Goal: Task Accomplishment & Management: Manage account settings

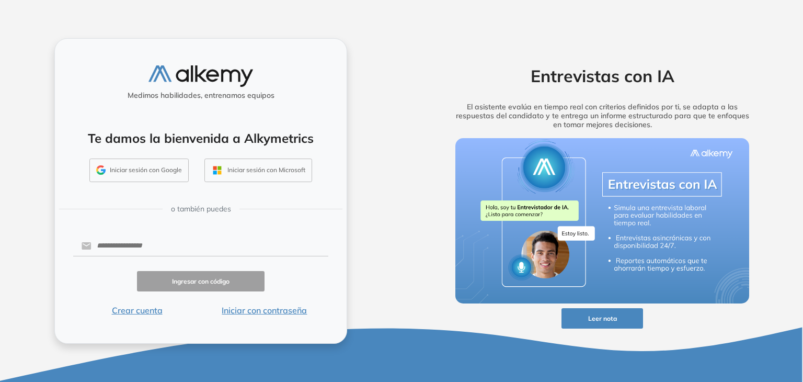
click at [157, 169] on button "Iniciar sesión con Google" at bounding box center [138, 170] width 99 height 24
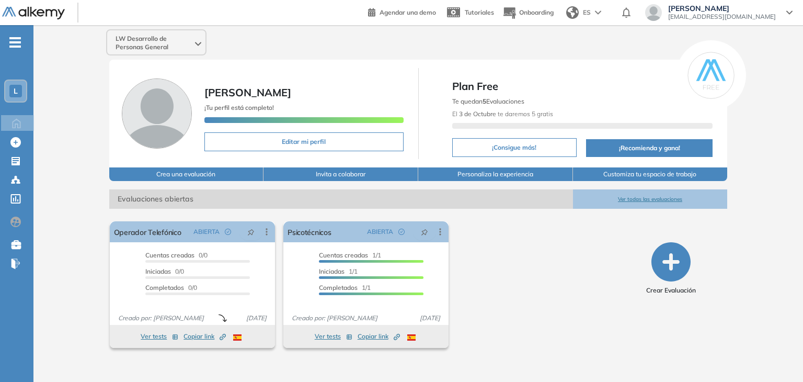
click at [295, 140] on button "Editar mi perfil" at bounding box center [304, 141] width 199 height 19
select select "**"
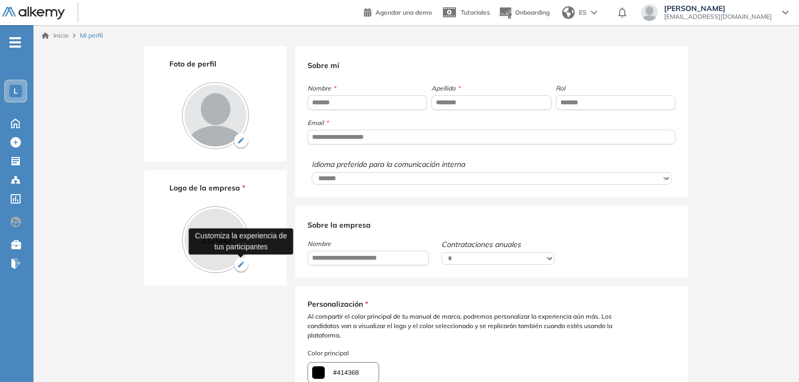
click at [241, 264] on img "button" at bounding box center [241, 265] width 16 height 16
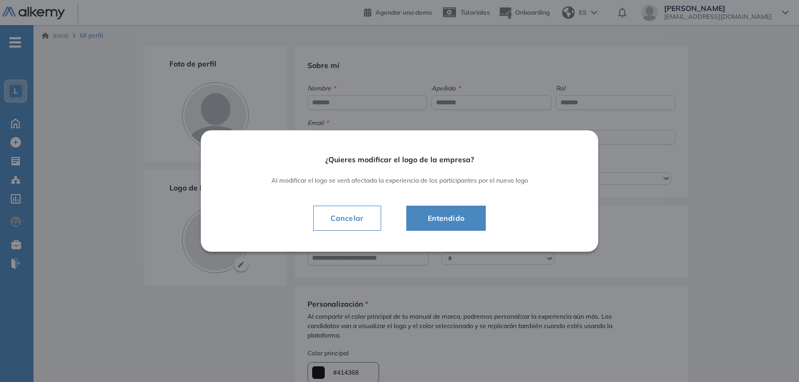
click at [464, 216] on span "Entendido" at bounding box center [446, 218] width 54 height 13
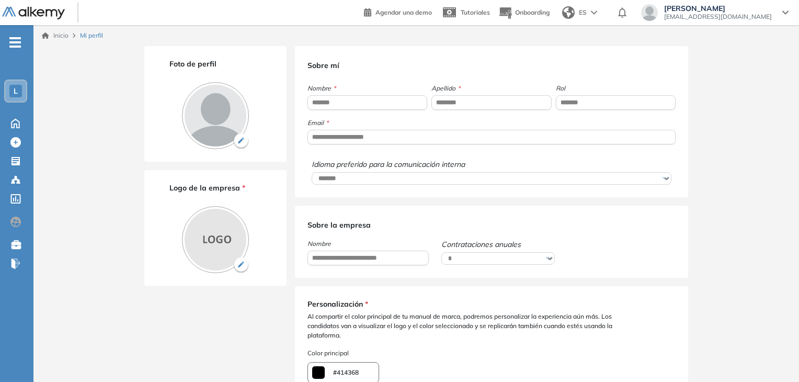
click at [15, 90] on span "L" at bounding box center [16, 91] width 4 height 8
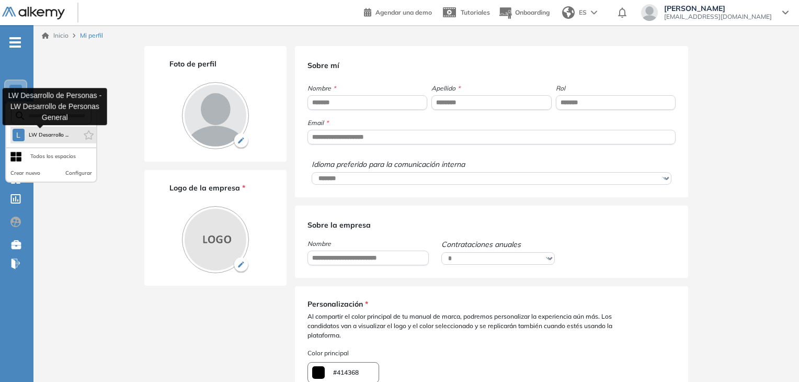
click at [48, 132] on span "LW Desarrollo ..." at bounding box center [49, 135] width 40 height 8
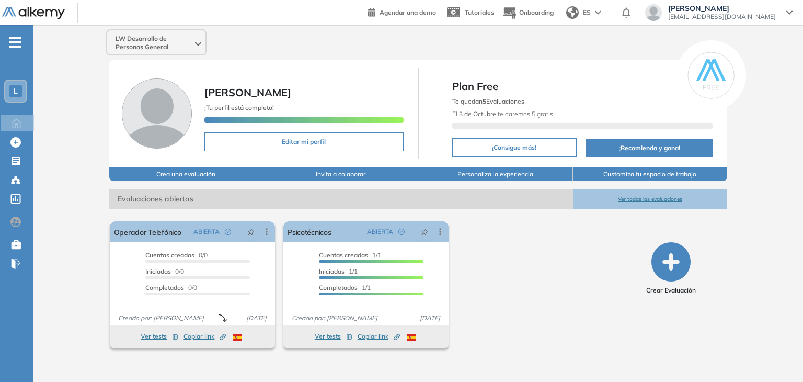
click at [298, 144] on button "Editar mi perfil" at bounding box center [304, 141] width 199 height 19
select select "**"
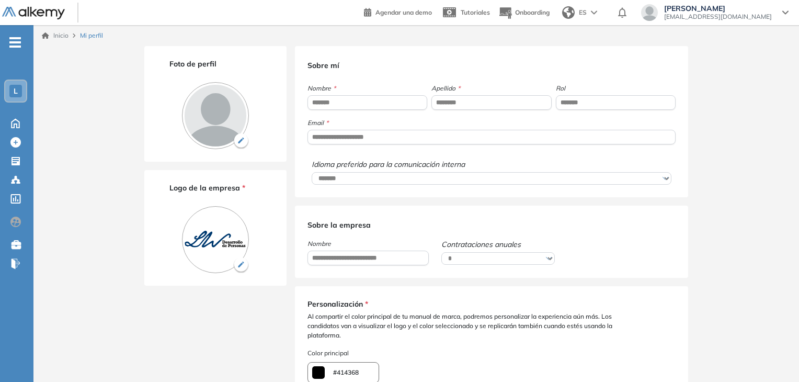
click at [242, 139] on img at bounding box center [241, 141] width 16 height 16
click at [0, 0] on input "file" at bounding box center [0, 0] width 0 height 0
click at [107, 201] on div "**********" at bounding box center [416, 305] width 766 height 561
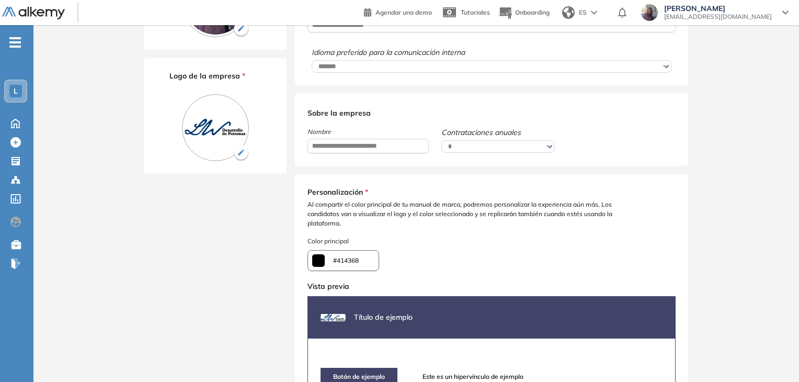
scroll to position [207, 0]
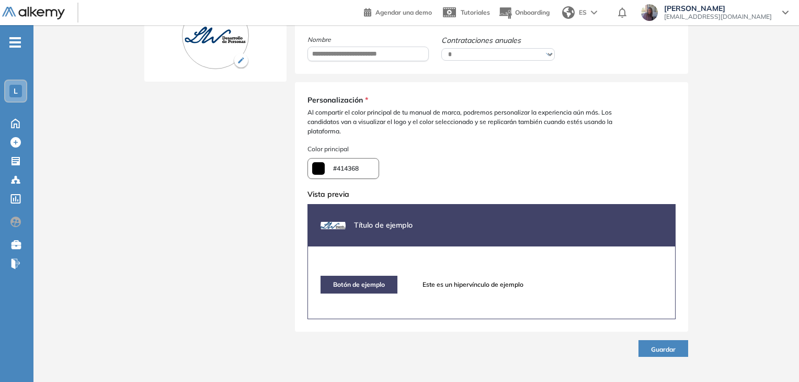
click at [661, 351] on span "Guardar" at bounding box center [663, 349] width 25 height 8
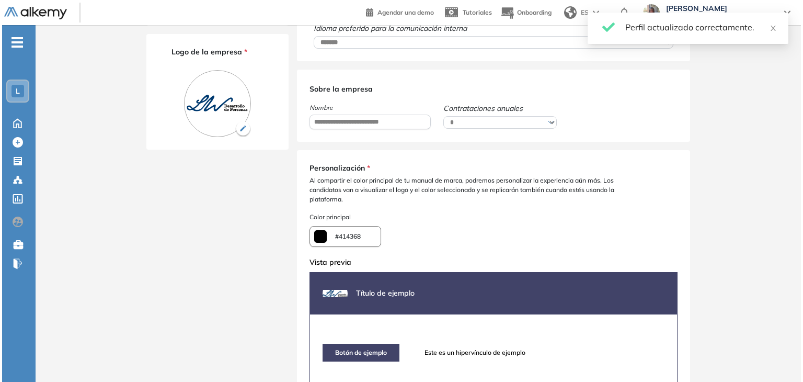
scroll to position [0, 0]
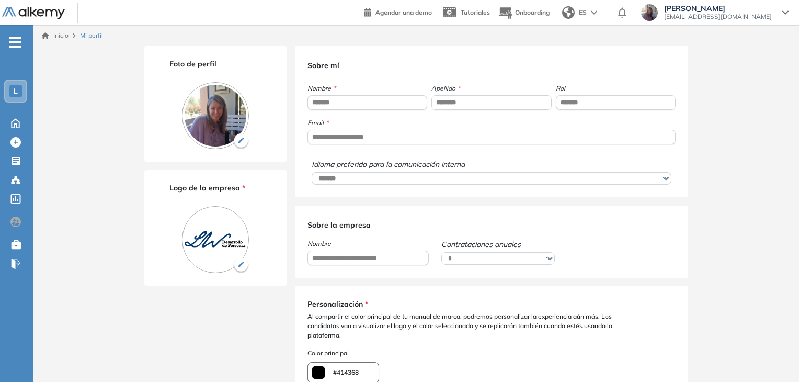
click at [48, 184] on div "**********" at bounding box center [416, 305] width 766 height 561
click at [15, 123] on icon at bounding box center [16, 123] width 8 height 9
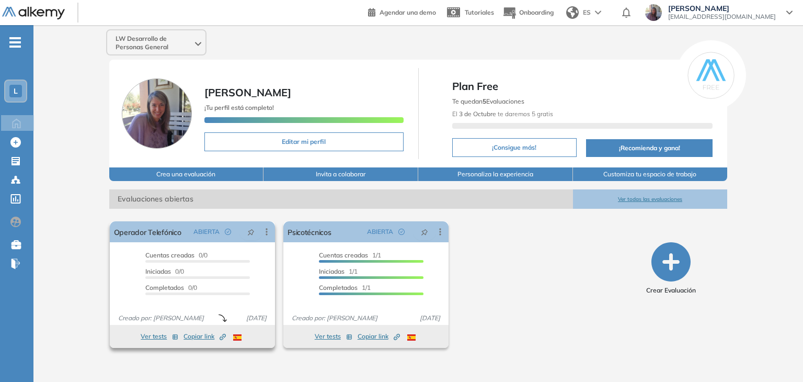
click at [176, 337] on icon "button" at bounding box center [175, 337] width 5 height 5
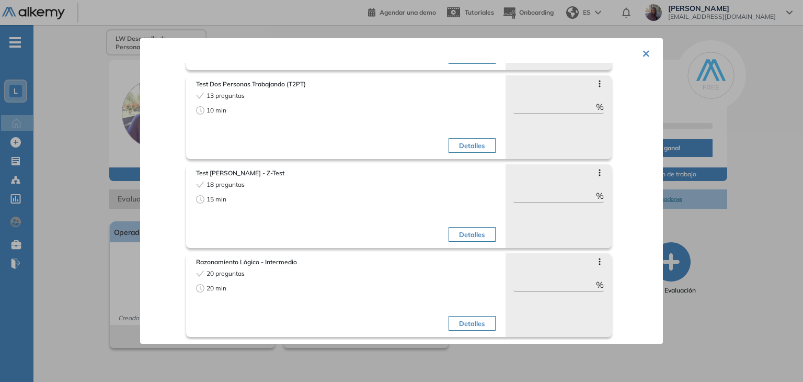
scroll to position [299, 0]
click at [596, 171] on icon at bounding box center [600, 171] width 8 height 8
click at [642, 51] on button "×" at bounding box center [646, 52] width 8 height 20
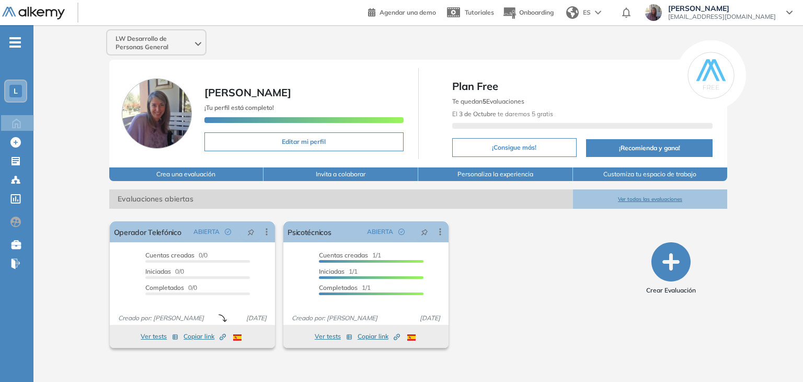
click at [341, 174] on button "Invita a colaborar" at bounding box center [341, 174] width 155 height 14
click at [518, 172] on button "Personaliza la experiencia" at bounding box center [495, 174] width 155 height 14
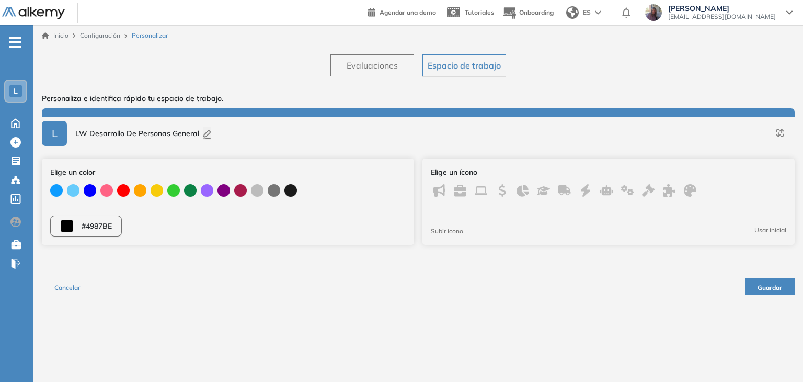
click at [378, 66] on span "Evaluaciones" at bounding box center [372, 65] width 51 height 13
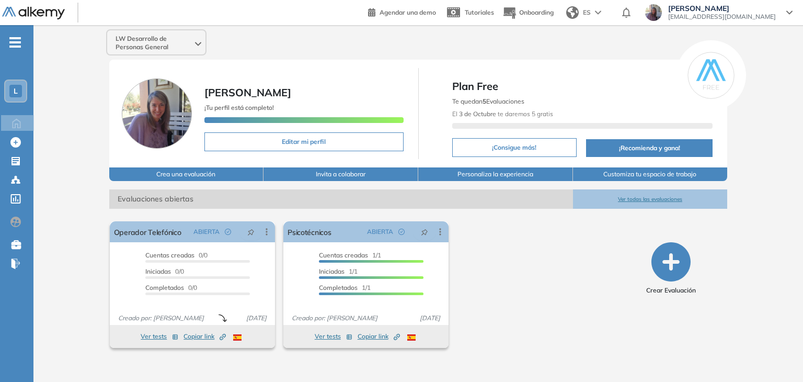
click at [648, 173] on button "Customiza tu espacio de trabajo" at bounding box center [650, 174] width 155 height 14
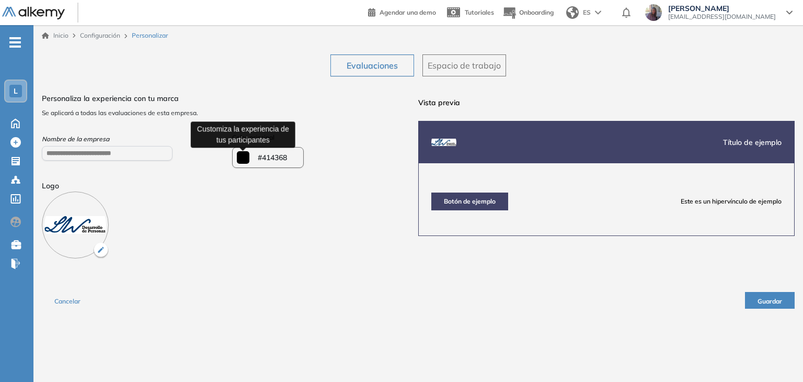
click at [243, 157] on input "*******" at bounding box center [243, 157] width 13 height 13
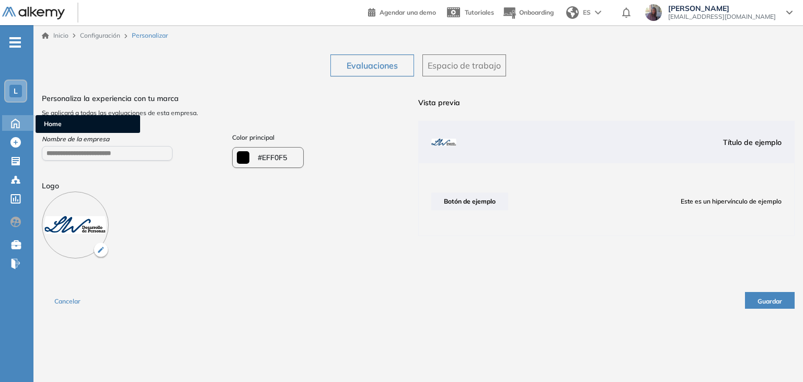
type input "*******"
click at [17, 124] on icon at bounding box center [16, 123] width 8 height 9
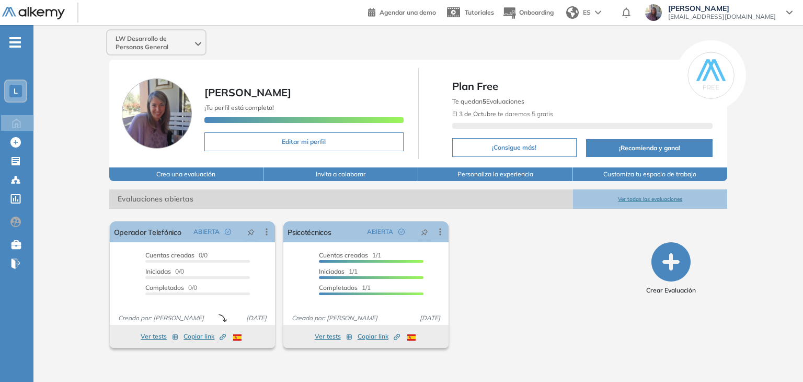
click at [683, 175] on button "Customiza tu espacio de trabajo" at bounding box center [650, 174] width 155 height 14
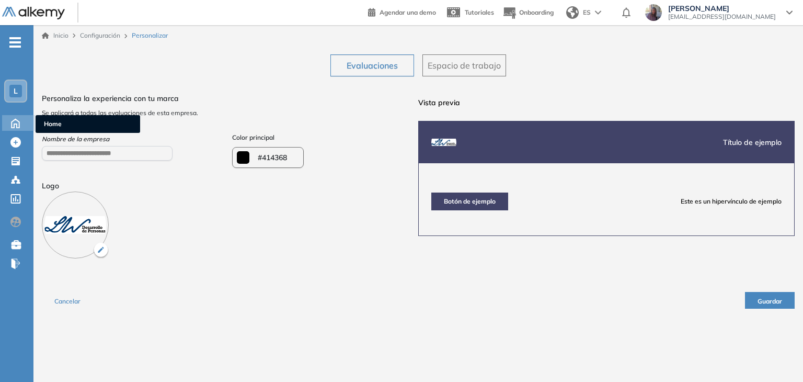
click at [13, 123] on icon at bounding box center [15, 122] width 18 height 13
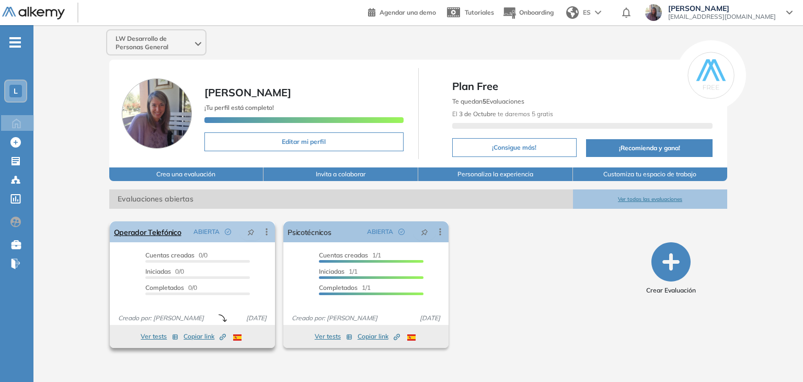
click at [268, 231] on icon at bounding box center [267, 231] width 10 height 10
click at [80, 233] on div "LW Desarrollo de Personas General [PERSON_NAME] ¡Tu perfil está completo! Edita…" at bounding box center [418, 195] width 770 height 340
